Goal: Communication & Community: Ask a question

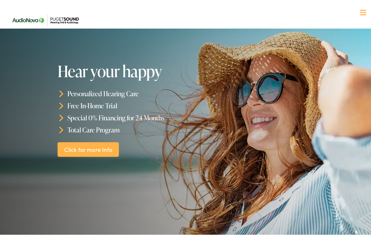
click at [360, 10] on div at bounding box center [363, 11] width 6 height 6
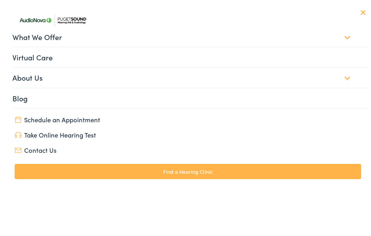
click at [185, 168] on link "Find a Hearing Clinic" at bounding box center [188, 169] width 347 height 15
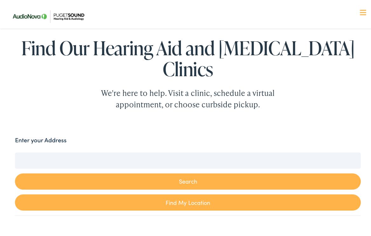
scroll to position [64, 0]
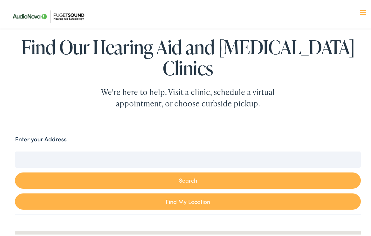
click at [33, 150] on input "Enter your Address" at bounding box center [187, 158] width 345 height 16
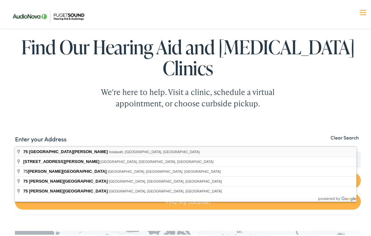
type input "75 Southeast Clark Street, Issaquah, WA, USA"
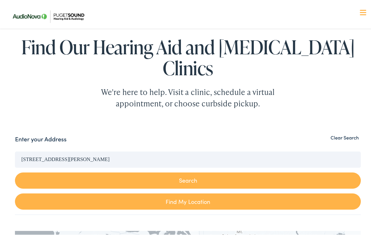
click at [185, 171] on button "Search" at bounding box center [187, 179] width 345 height 16
click at [184, 171] on button "Search" at bounding box center [187, 179] width 345 height 16
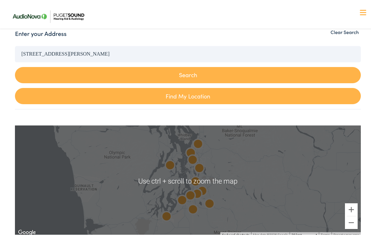
scroll to position [0, 0]
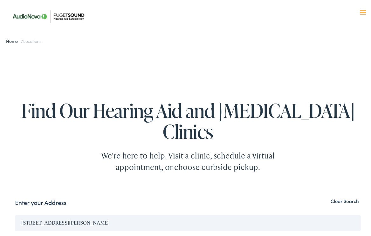
click at [360, 10] on div at bounding box center [363, 11] width 6 height 6
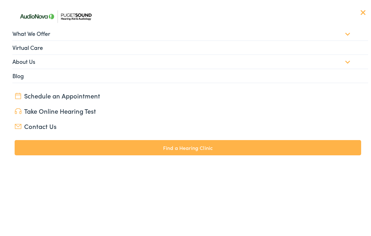
click at [36, 124] on link "Contact Us" at bounding box center [188, 124] width 347 height 9
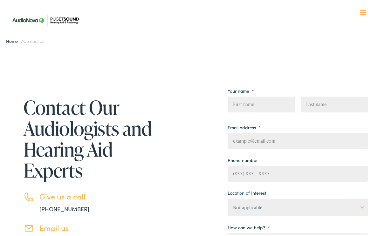
click at [242, 102] on input "First" at bounding box center [262, 103] width 68 height 16
type input "[PERSON_NAME]"
type input "Naidas"
type input "[PERSON_NAME][EMAIL_ADDRESS][PERSON_NAME][DOMAIN_NAME]"
type input "(___) ___-____"
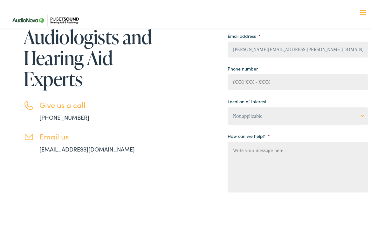
scroll to position [95, 0]
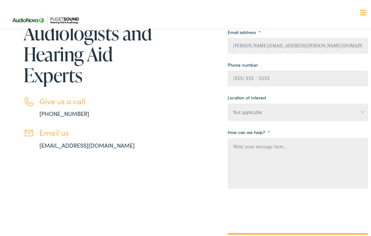
click at [231, 144] on textarea "How can we help? *" at bounding box center [298, 161] width 141 height 51
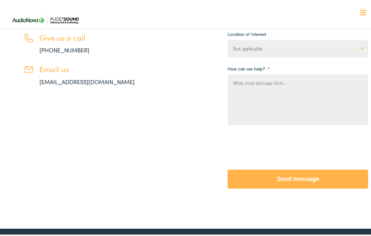
scroll to position [127, 0]
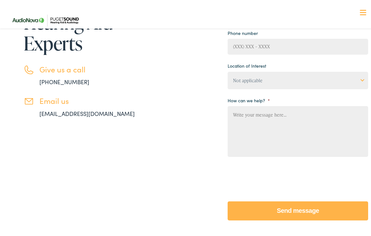
type textarea "i"
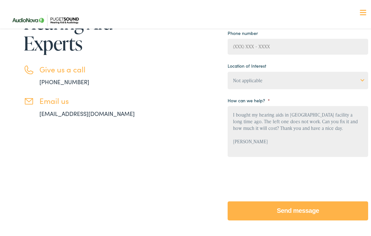
type textarea "I bought my hearing aids in [GEOGRAPHIC_DATA] facility a long time ago. The lef…"
click at [296, 208] on input "Send message" at bounding box center [298, 209] width 141 height 19
